Goal: Find specific page/section: Find specific page/section

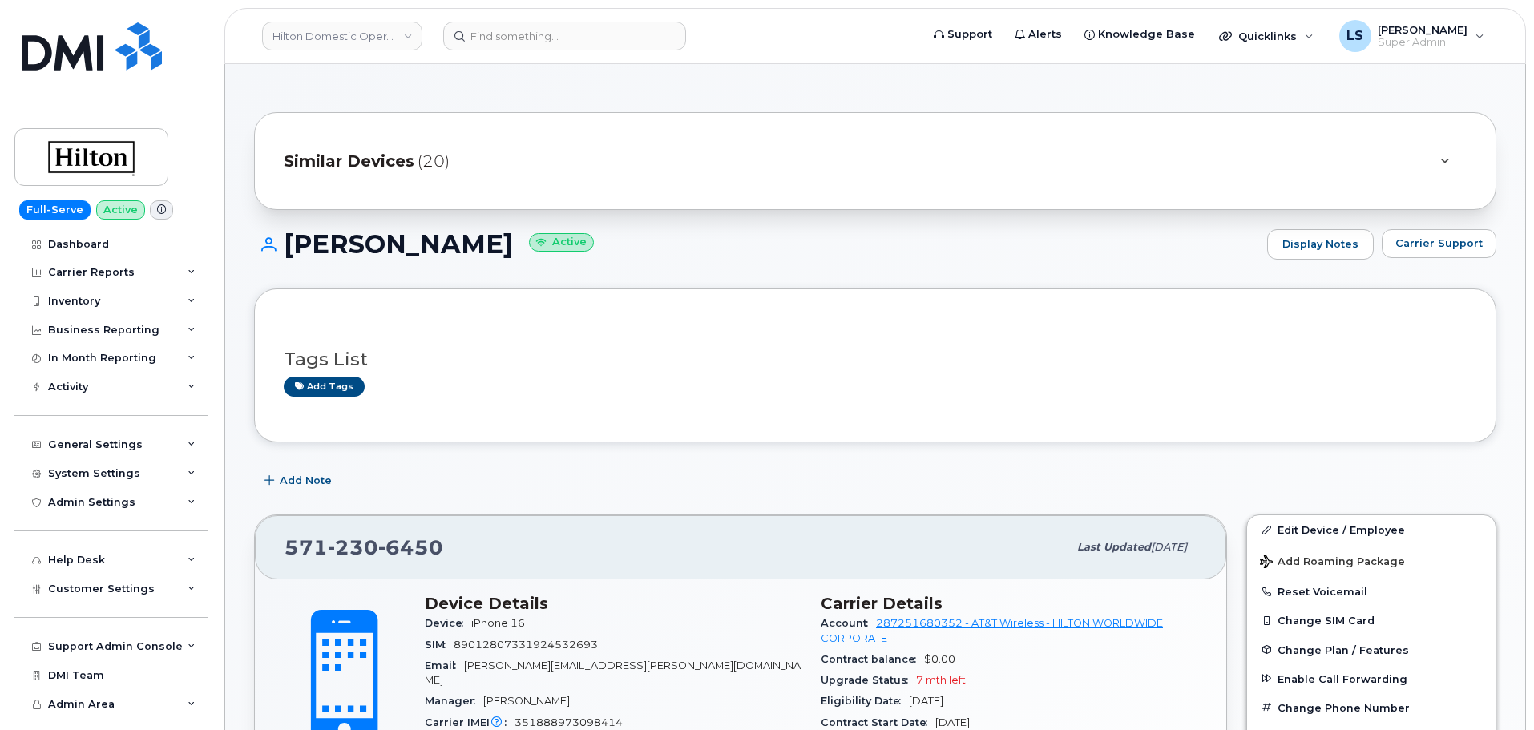
scroll to position [321, 0]
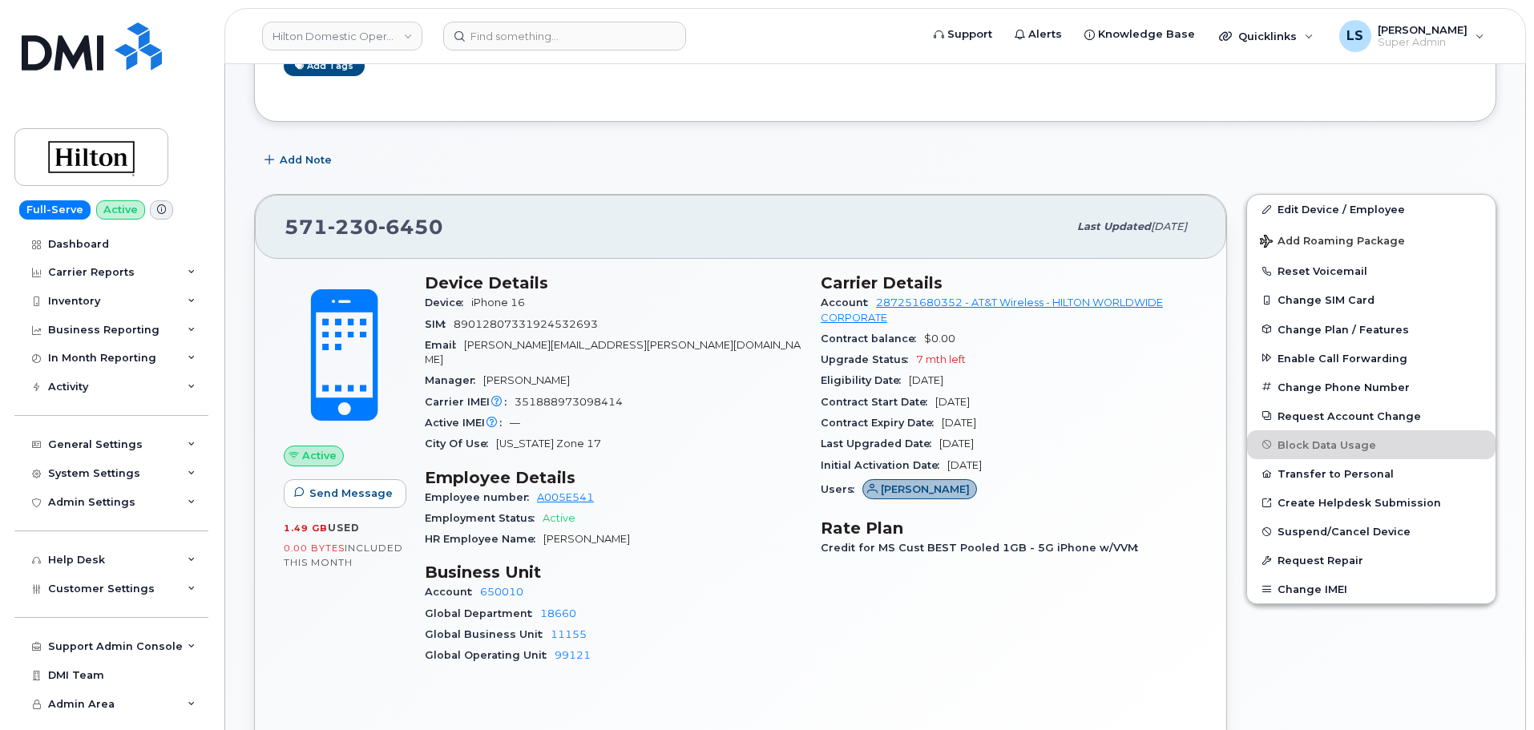
click at [650, 413] on div "Active IMEI Active IMEI is refreshed daily with a delay of up to 48 hours follo…" at bounding box center [613, 423] width 377 height 21
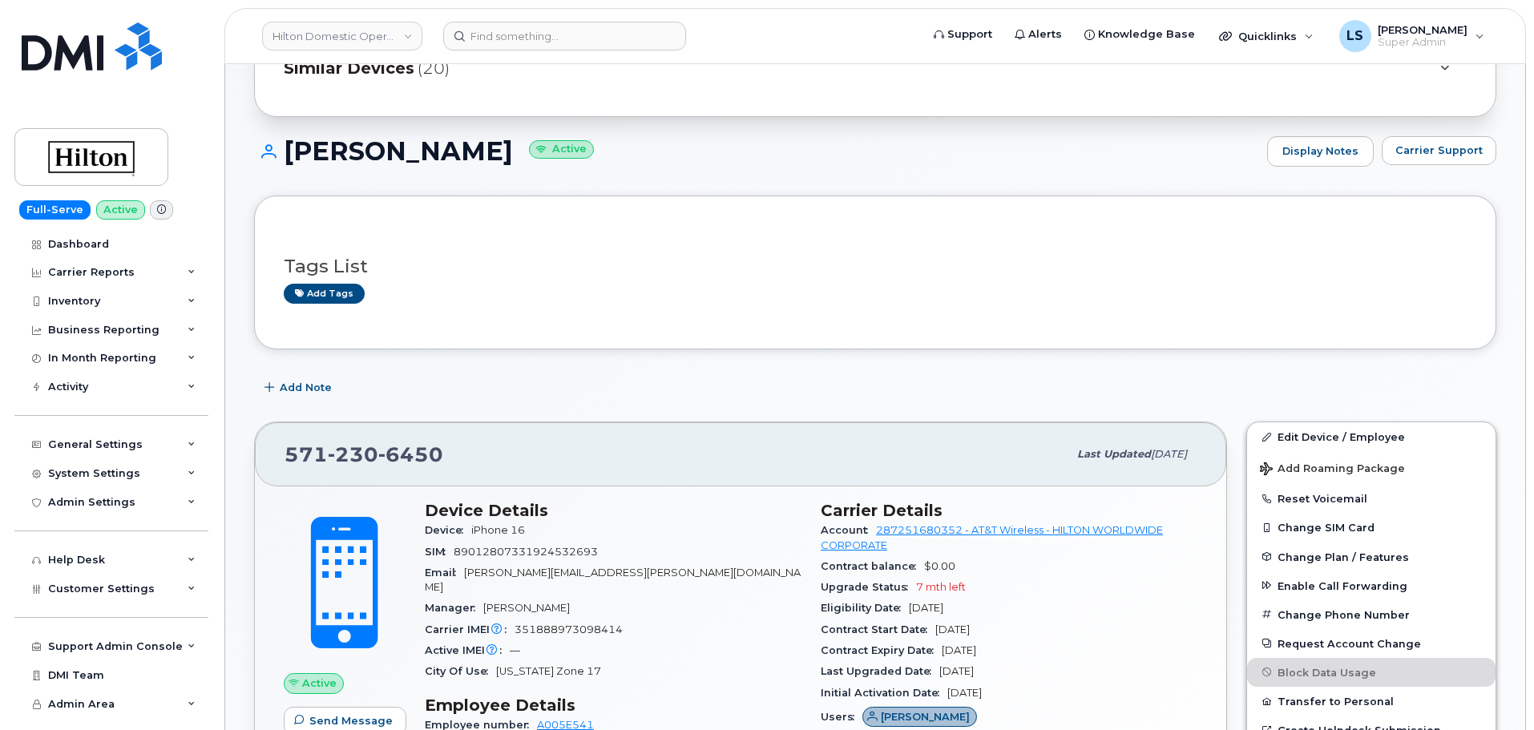
scroll to position [0, 0]
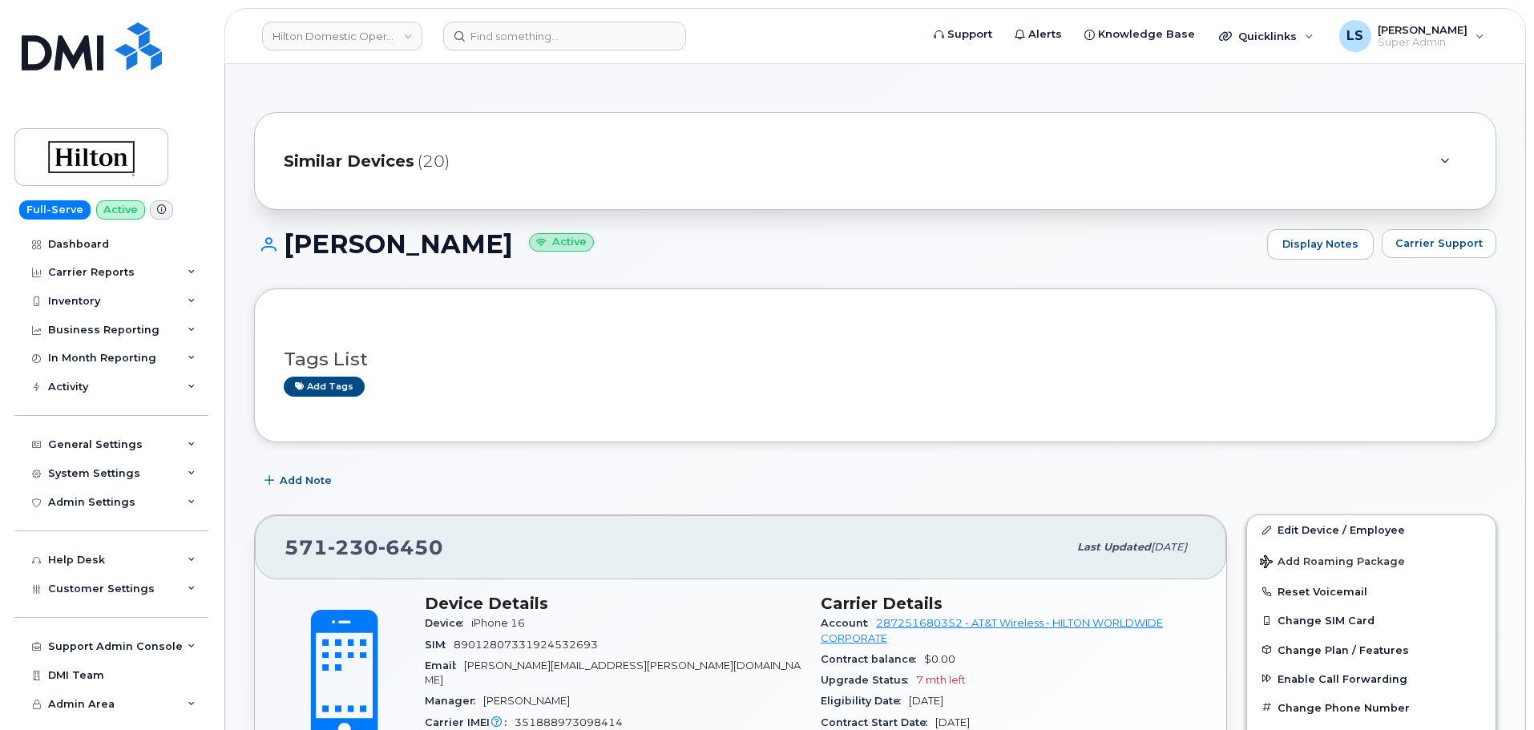
click at [697, 180] on div "Similar Devices (20)" at bounding box center [875, 161] width 1243 height 98
click at [741, 153] on div "Similar Devices (20)" at bounding box center [853, 161] width 1138 height 38
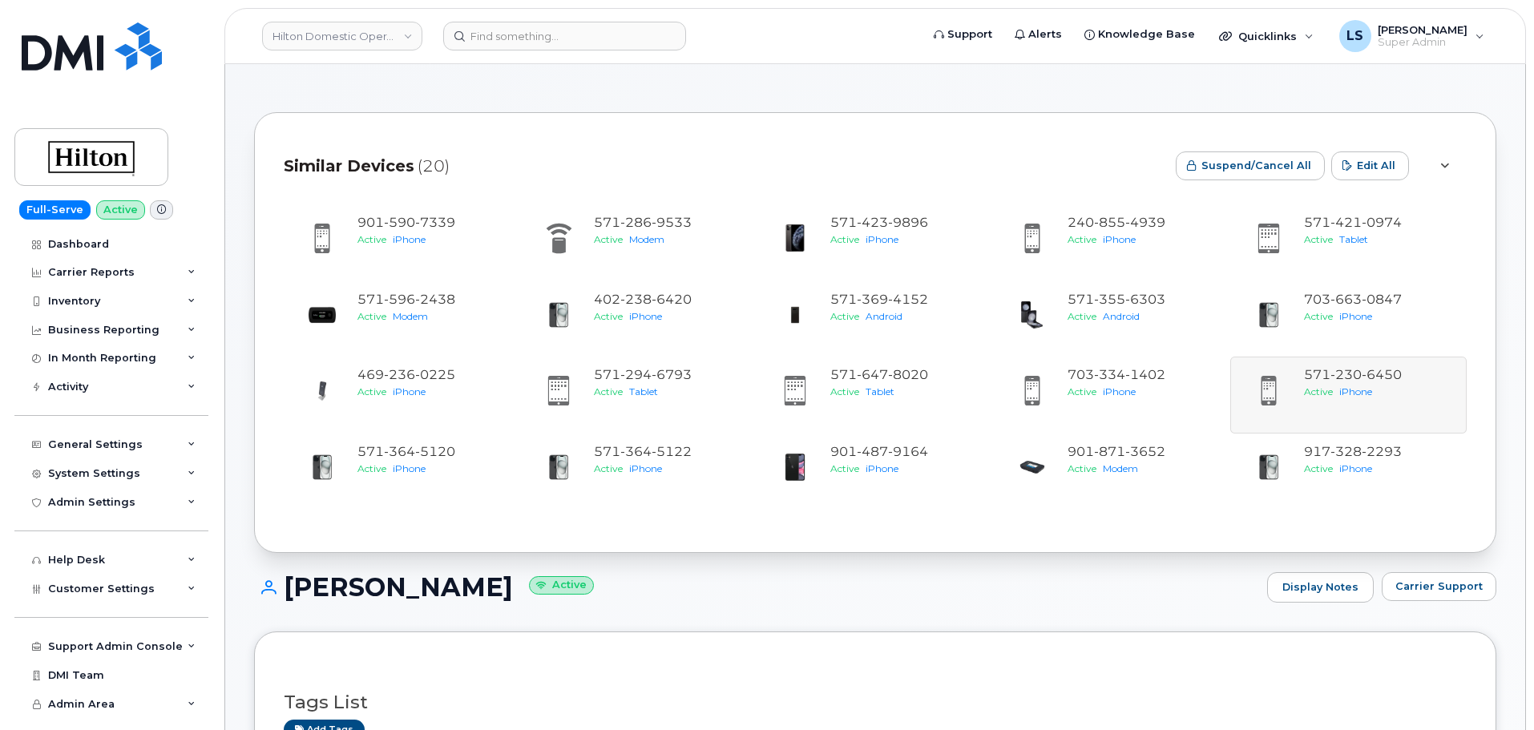
click at [741, 154] on div "Similar Devices (20)" at bounding box center [723, 166] width 879 height 48
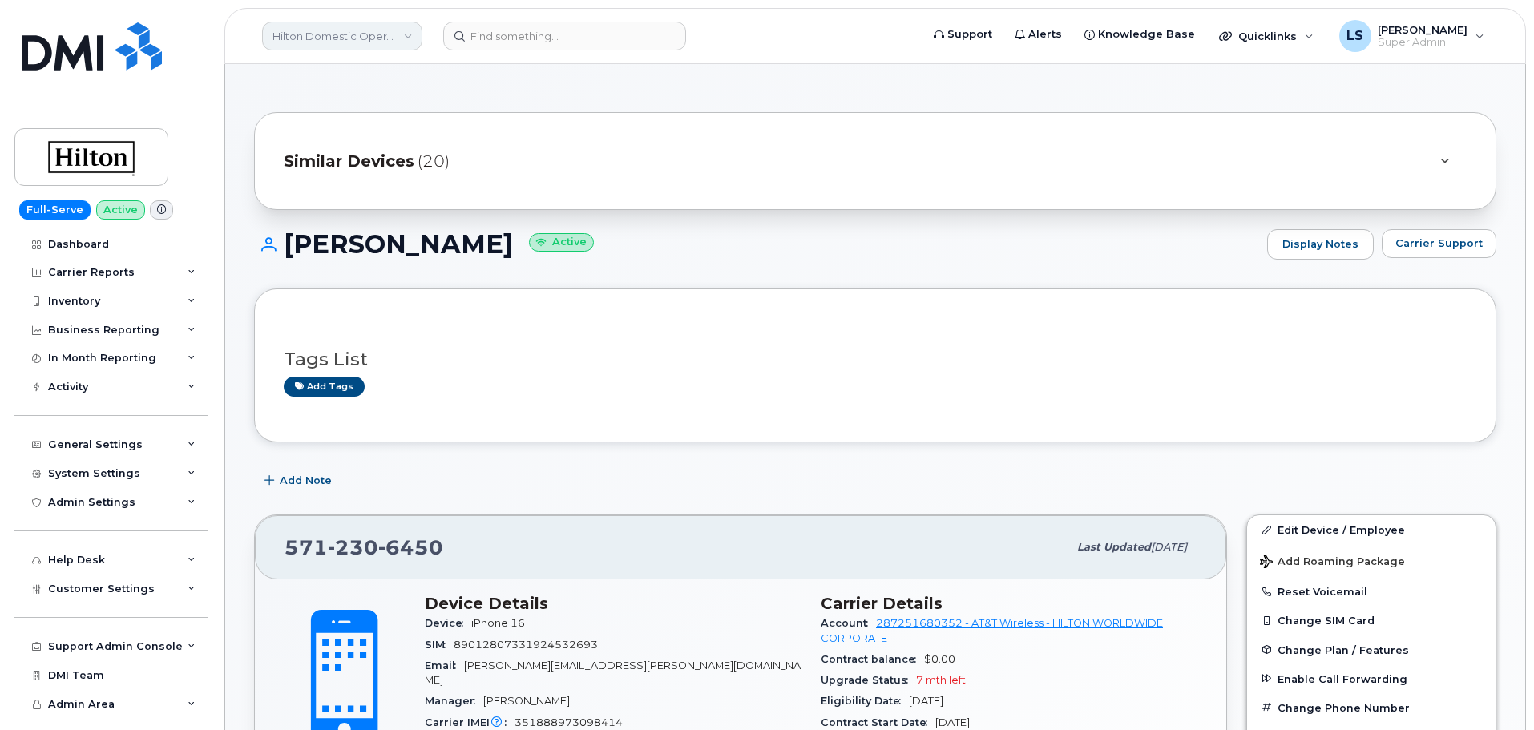
click at [394, 28] on link "Hilton Domestic Operating Company Inc" at bounding box center [342, 36] width 160 height 29
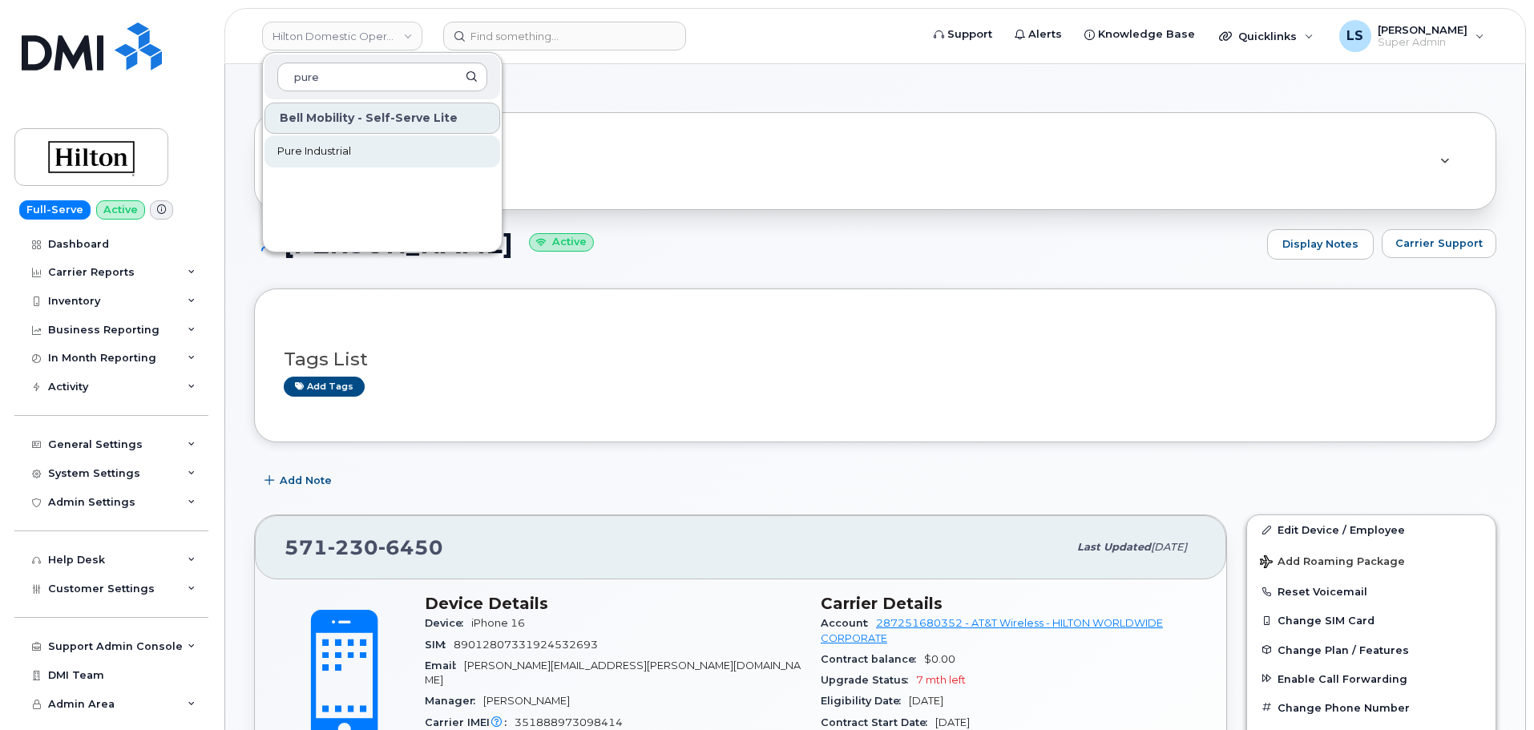
type input "pure"
click at [325, 161] on link "Pure Industrial" at bounding box center [383, 151] width 236 height 32
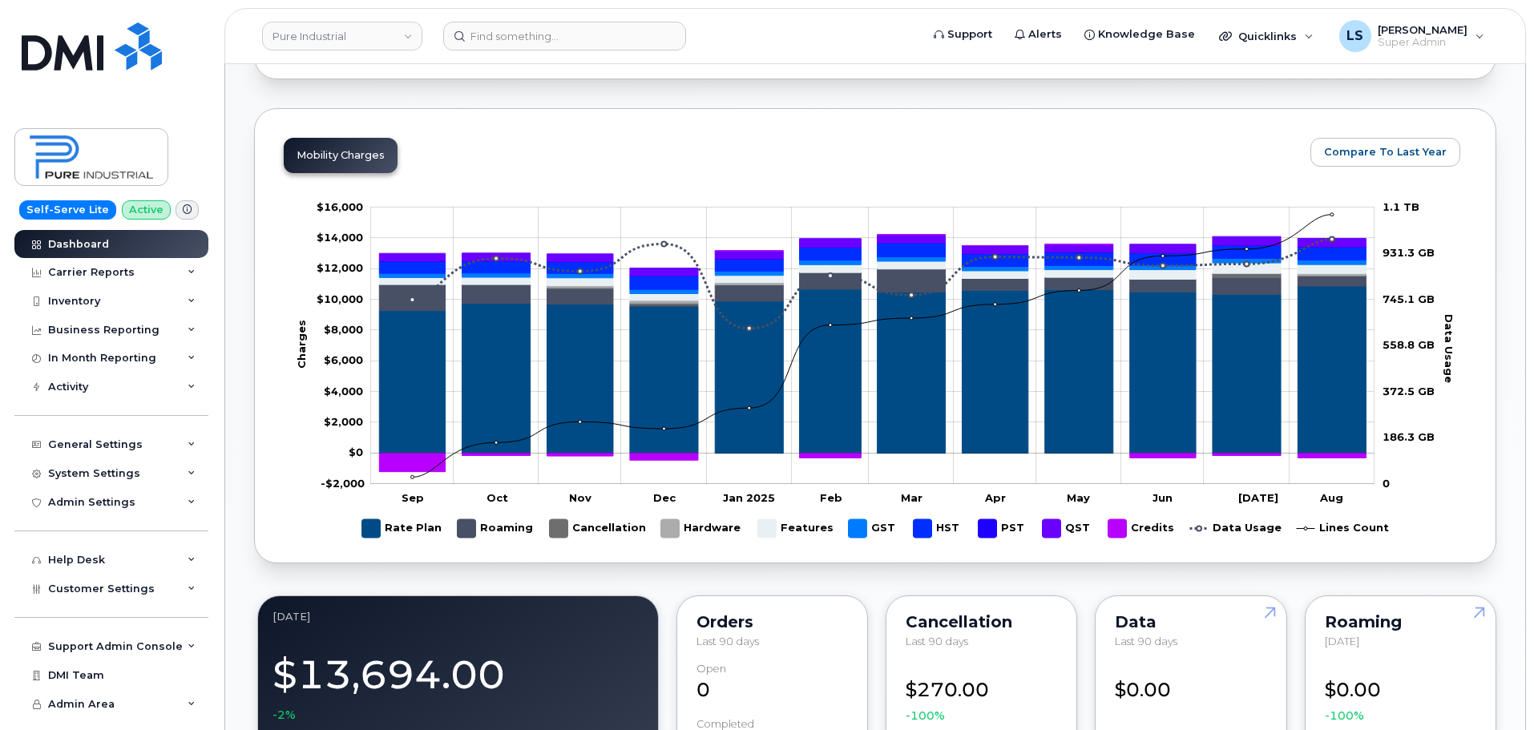
scroll to position [721, 0]
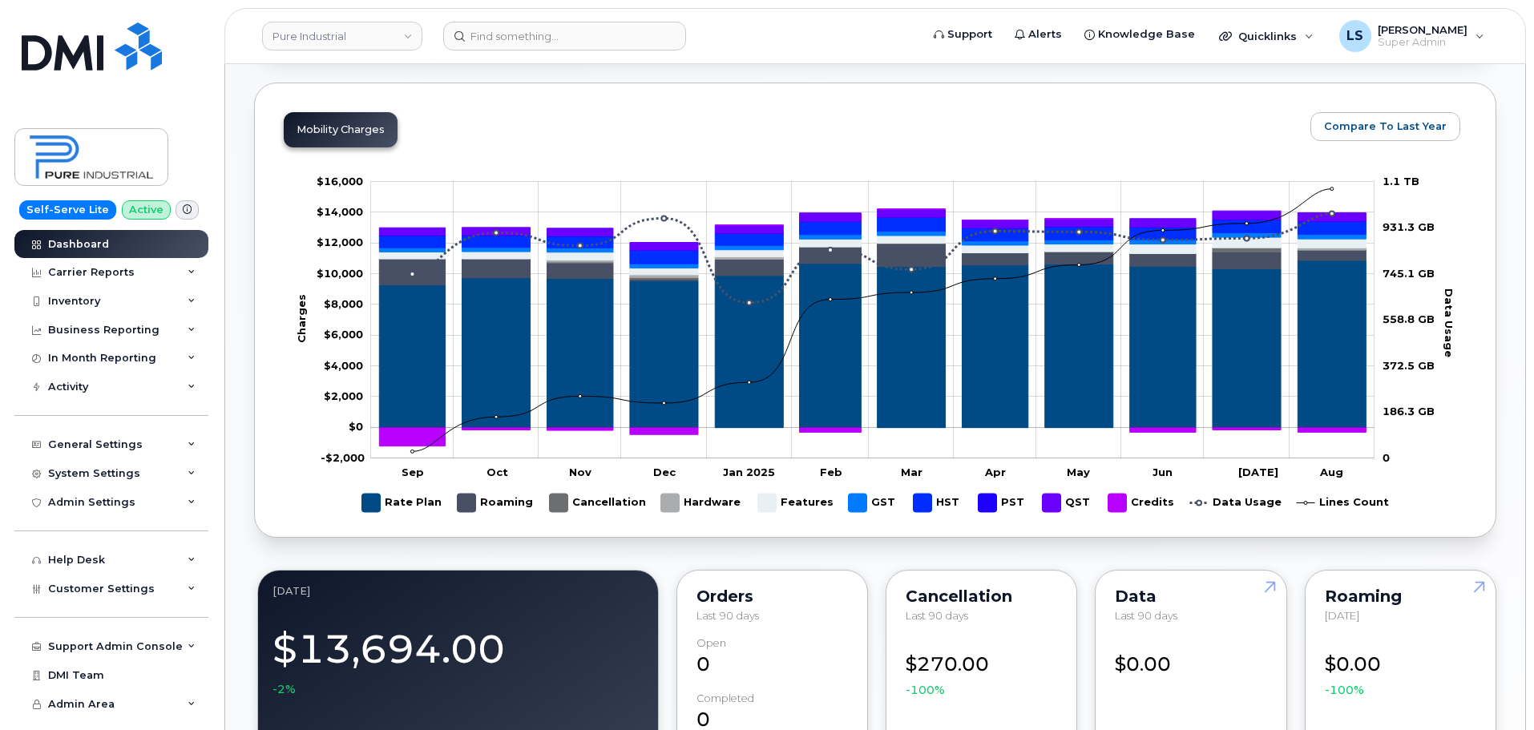
click at [986, 507] on rect "Legend" at bounding box center [1003, 502] width 48 height 31
click at [920, 507] on rect "Legend" at bounding box center [938, 502] width 49 height 31
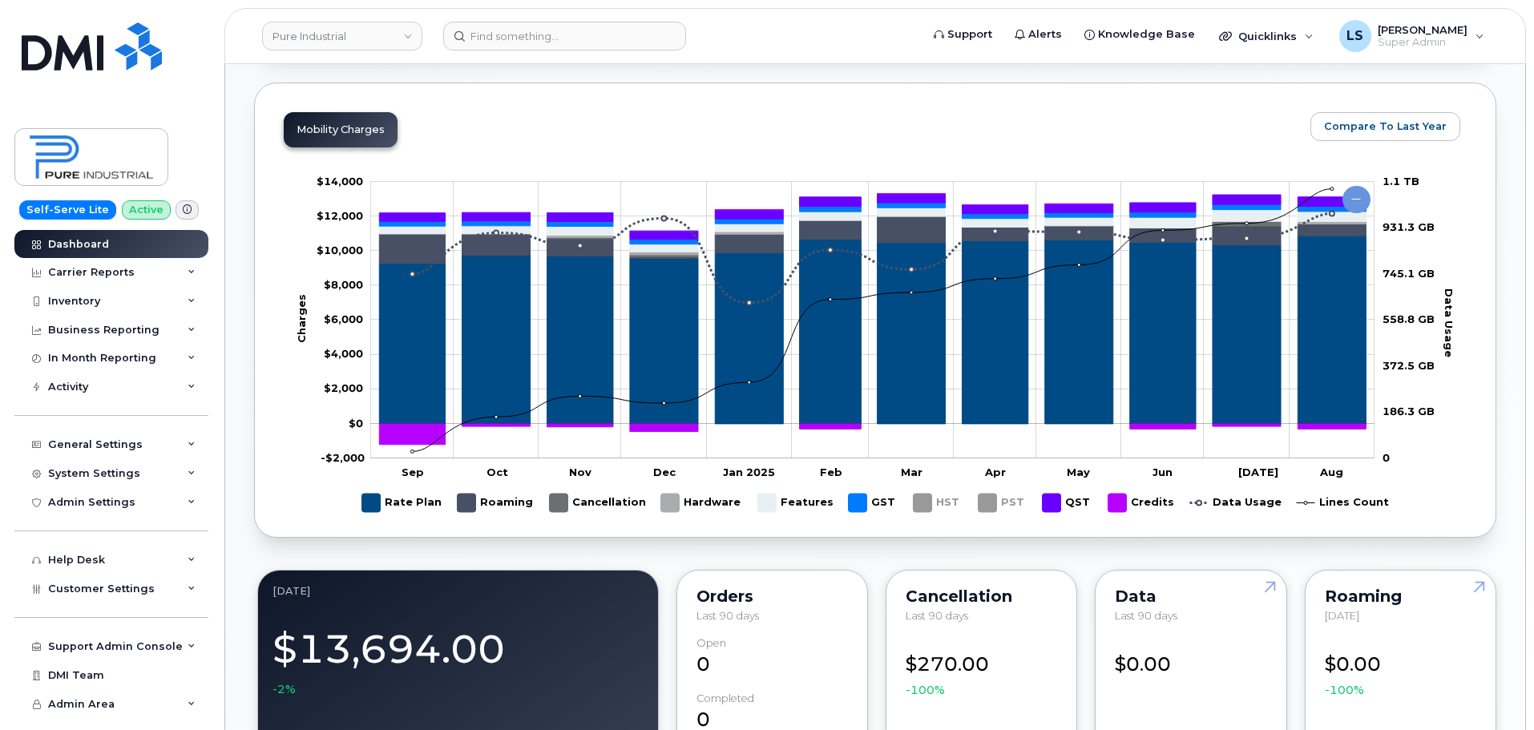
click at [988, 509] on rect "Legend" at bounding box center [1003, 502] width 48 height 31
click at [928, 505] on rect "Legend" at bounding box center [938, 502] width 49 height 31
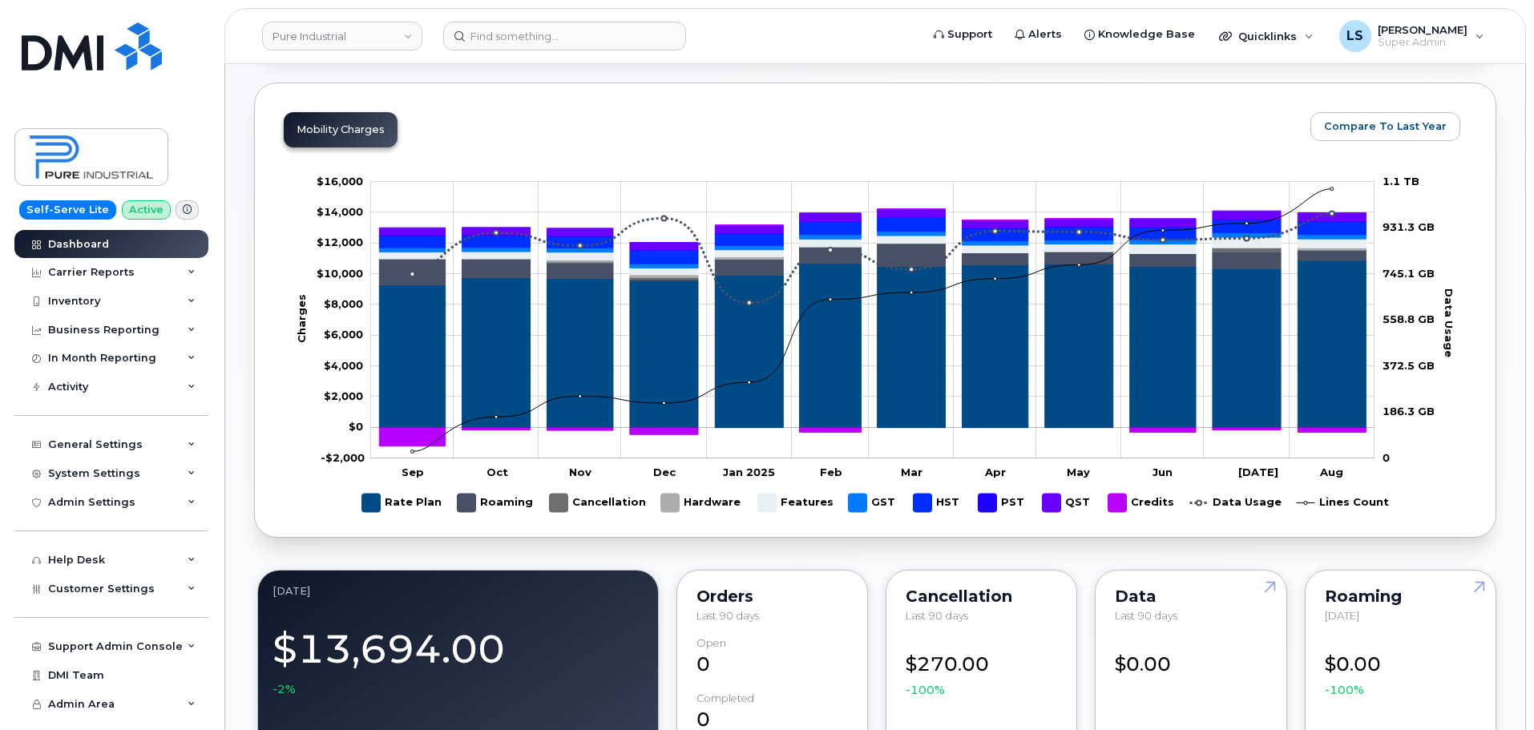
click at [763, 499] on rect "Legend" at bounding box center [795, 502] width 75 height 31
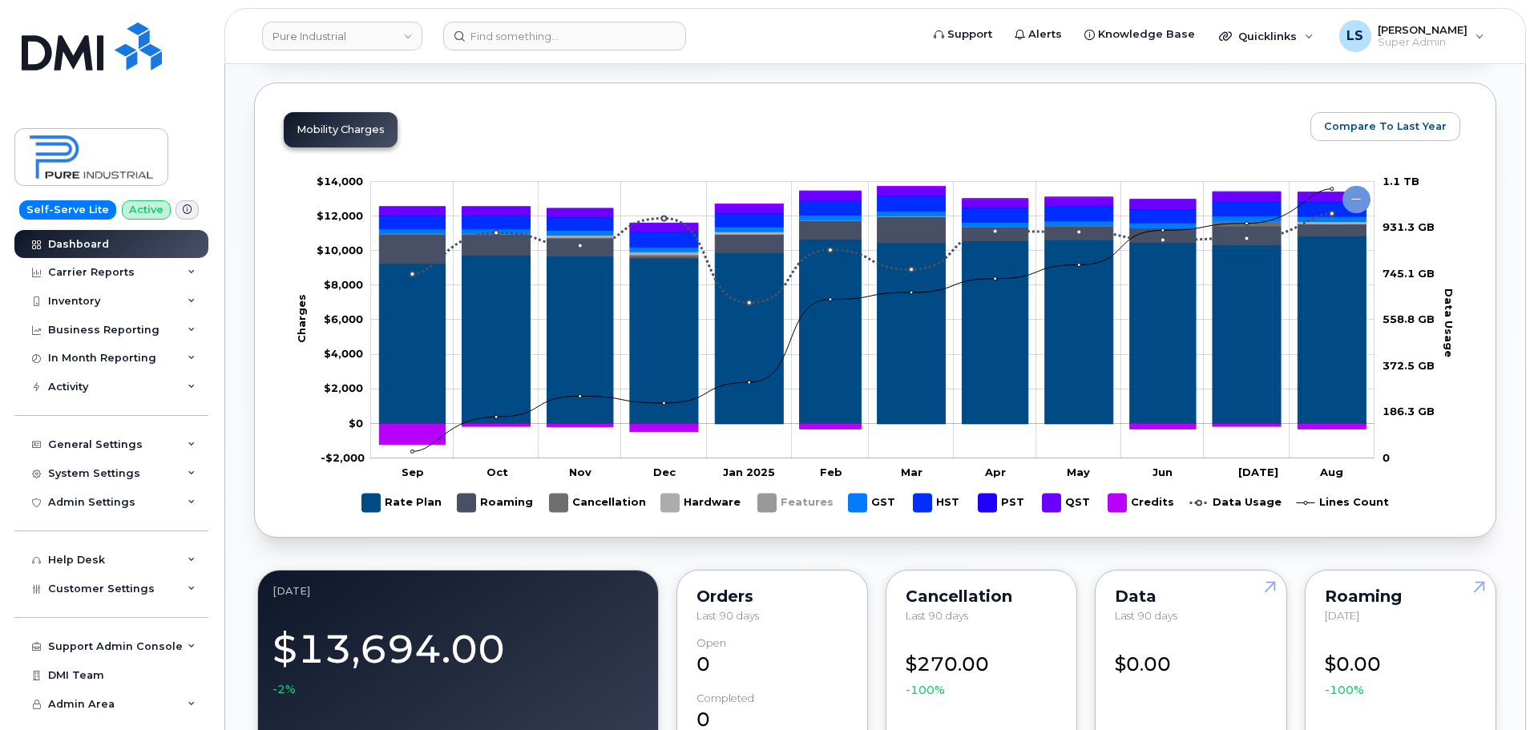
click at [773, 509] on rect "Legend" at bounding box center [795, 502] width 75 height 31
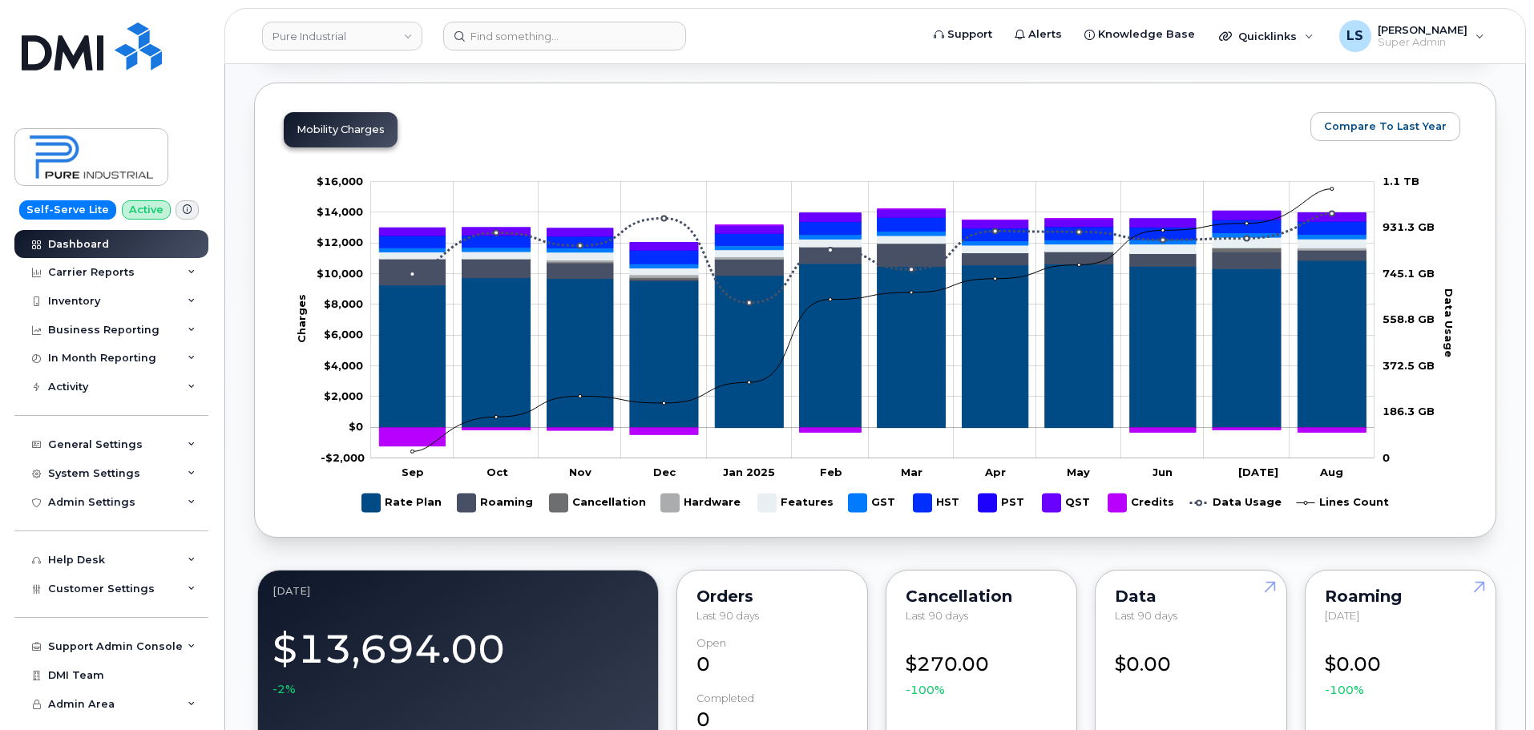
click at [776, 505] on rect "Legend" at bounding box center [795, 502] width 75 height 31
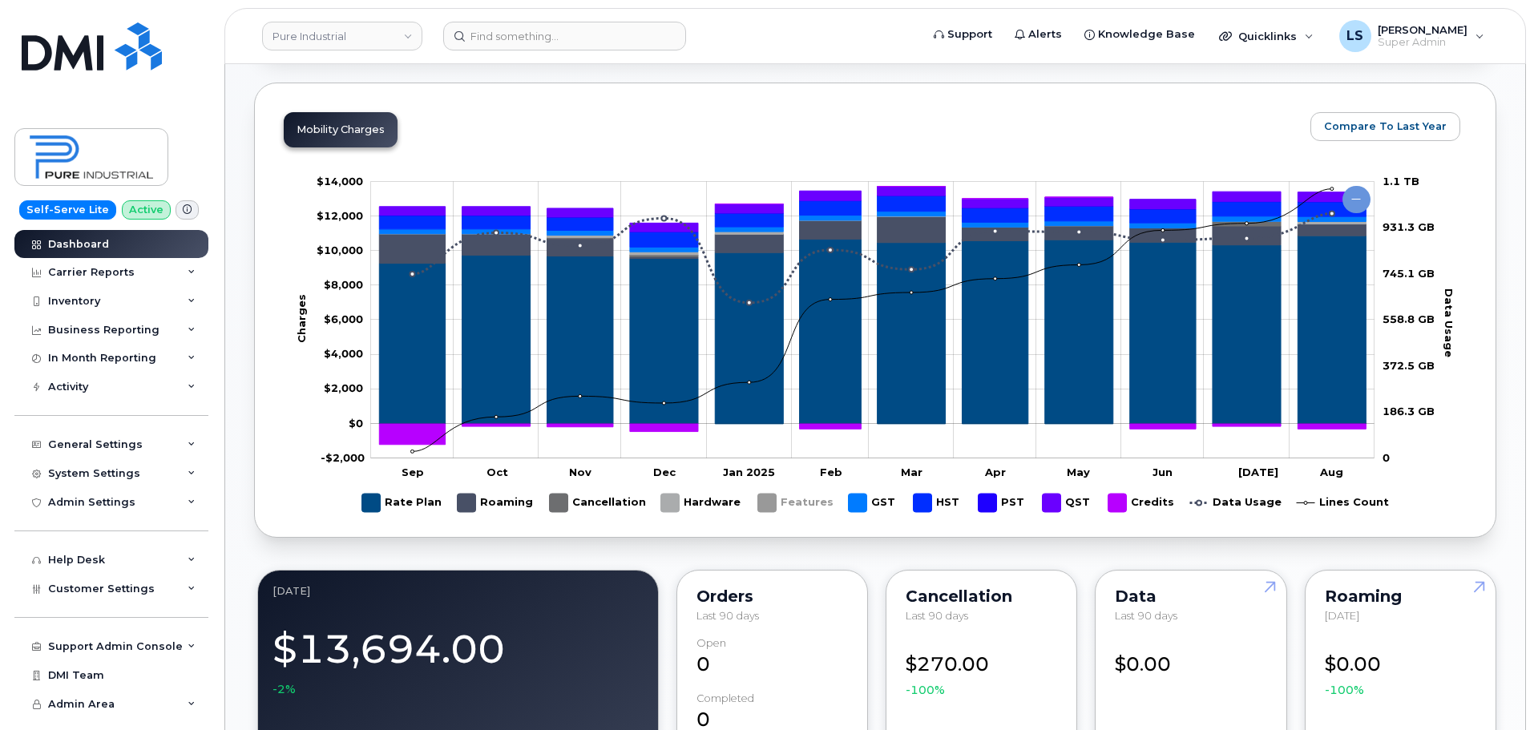
click at [777, 505] on rect "Legend" at bounding box center [795, 502] width 75 height 31
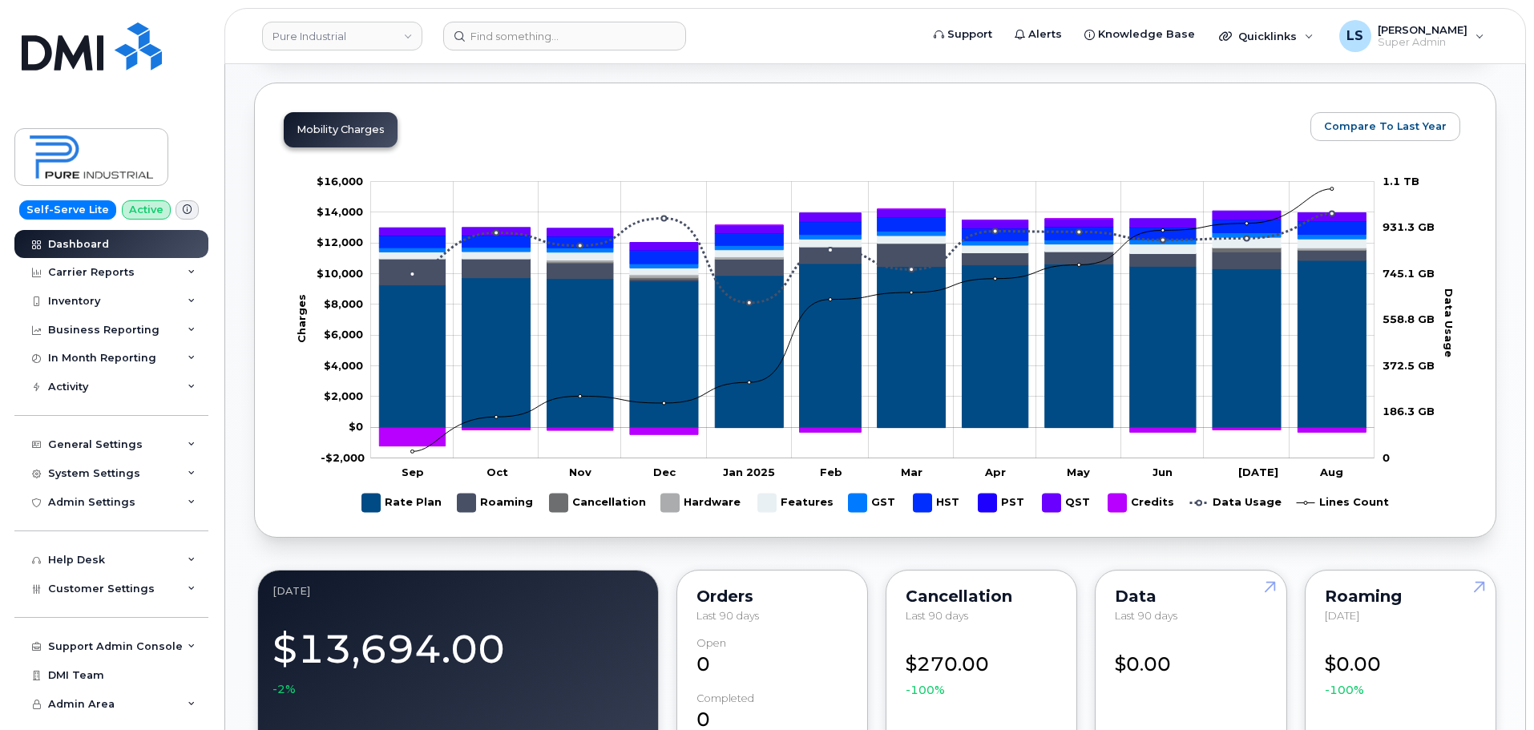
click at [767, 496] on rect "Legend" at bounding box center [795, 502] width 75 height 31
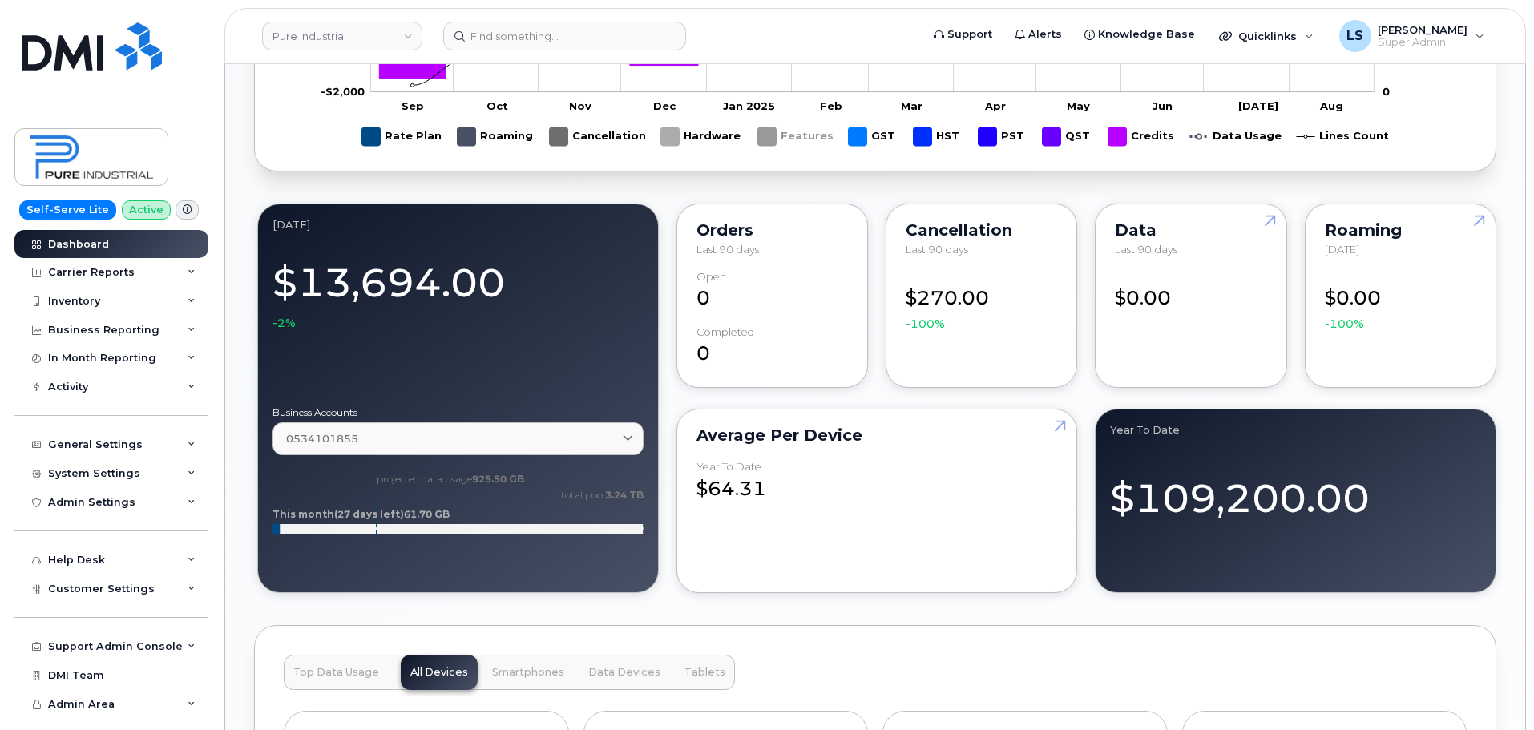
scroll to position [1122, 0]
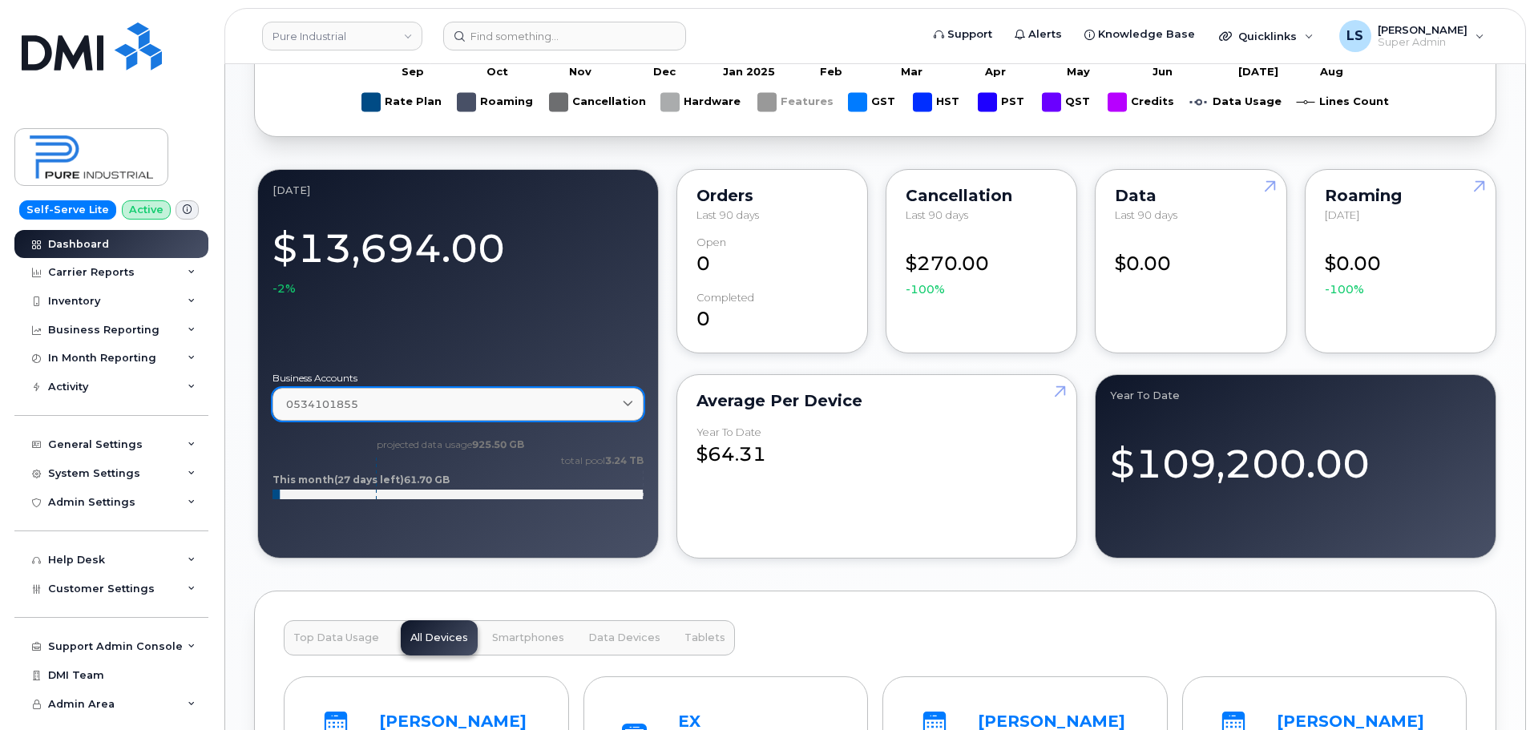
click at [467, 402] on div "0534101855" at bounding box center [458, 404] width 344 height 15
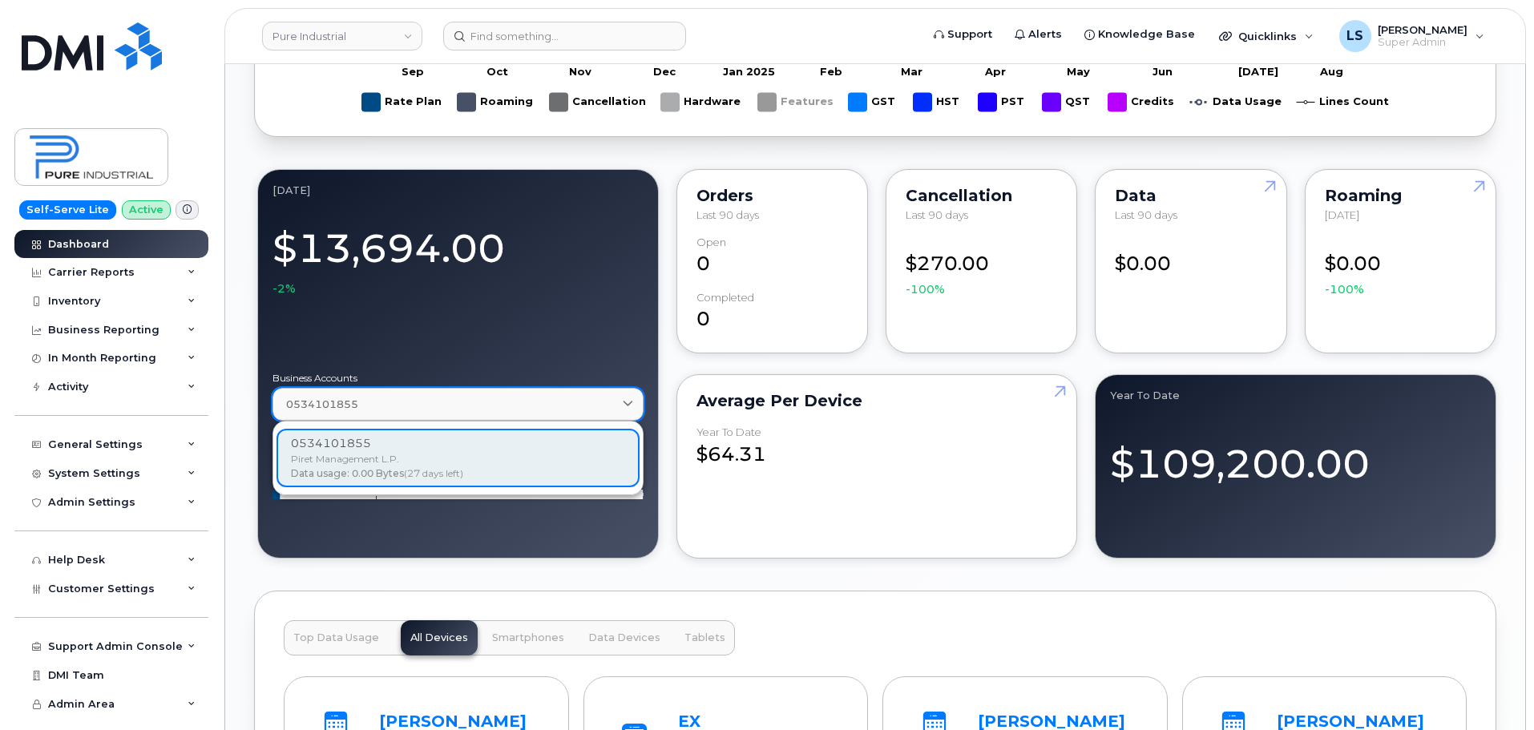
click at [467, 402] on div "0534101855" at bounding box center [458, 404] width 344 height 15
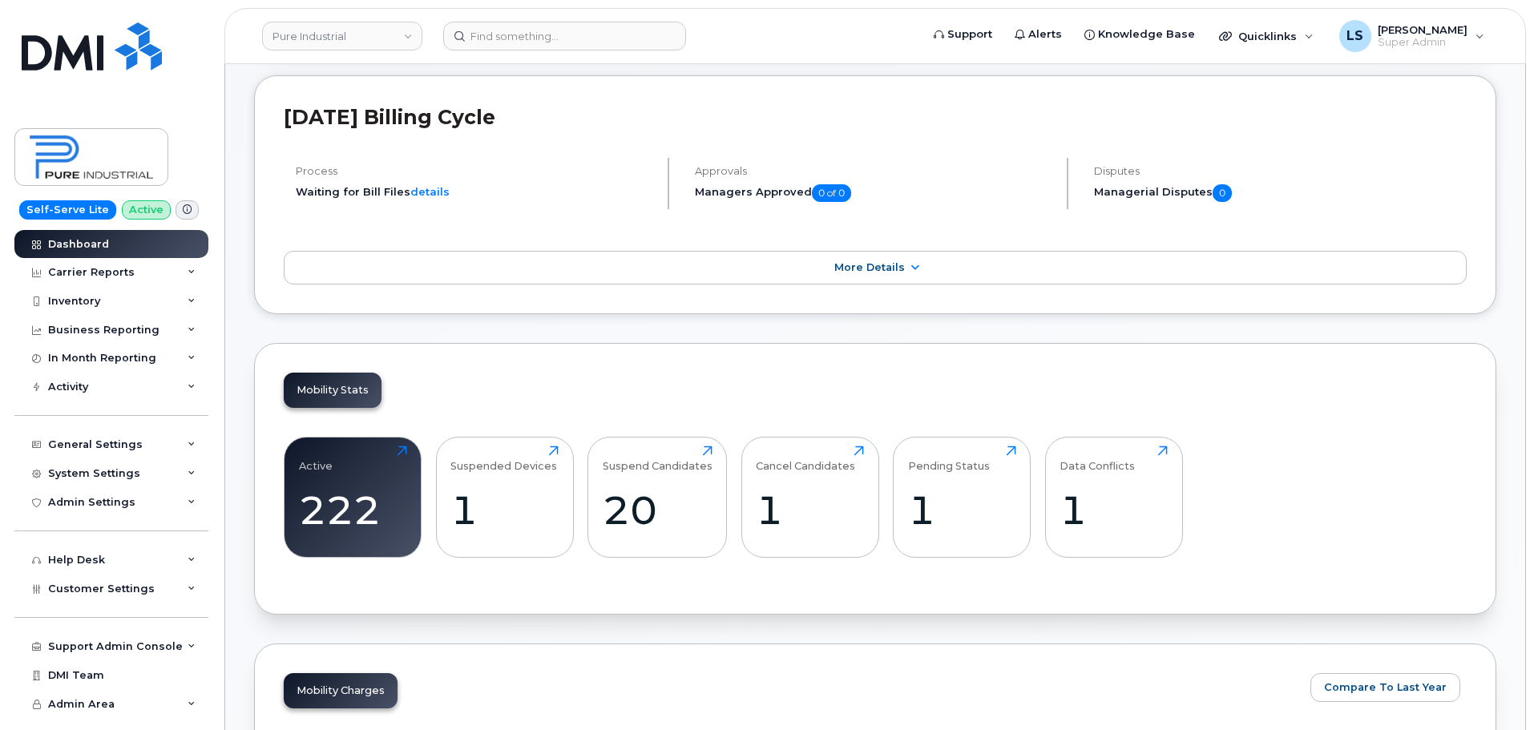
scroll to position [0, 0]
